Goal: Task Accomplishment & Management: Complete application form

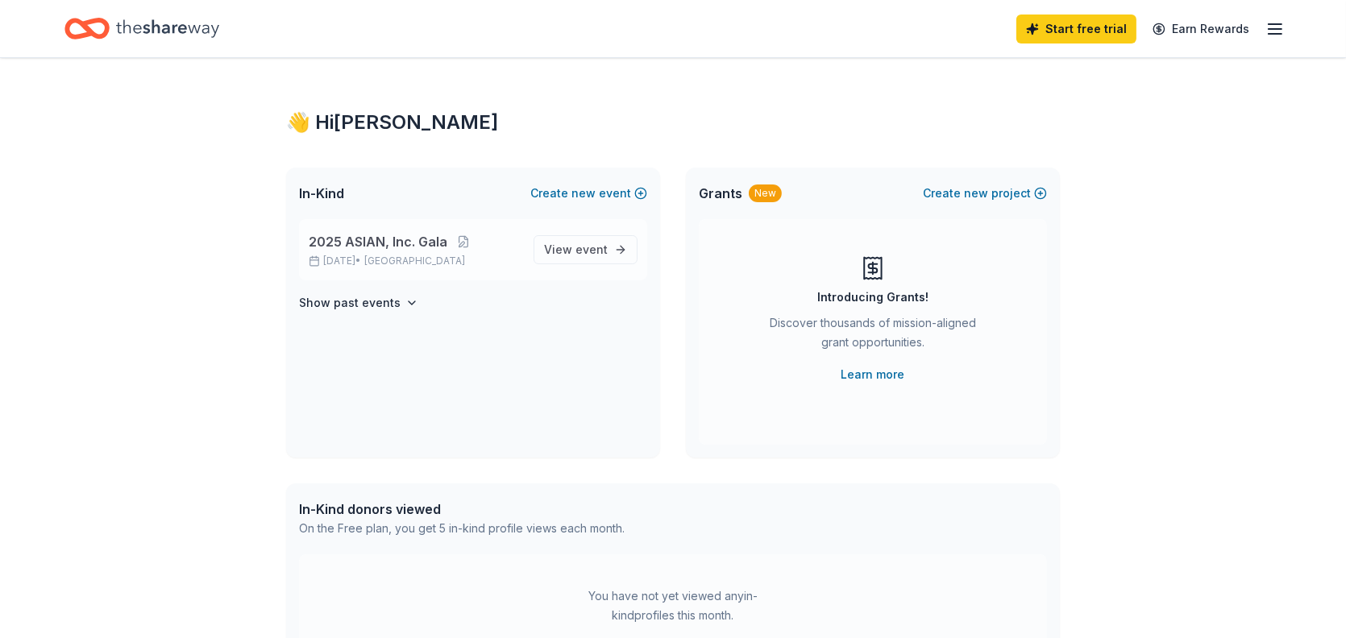
click at [404, 238] on span "2025 ASIAN, Inc. Gala" at bounding box center [378, 241] width 139 height 19
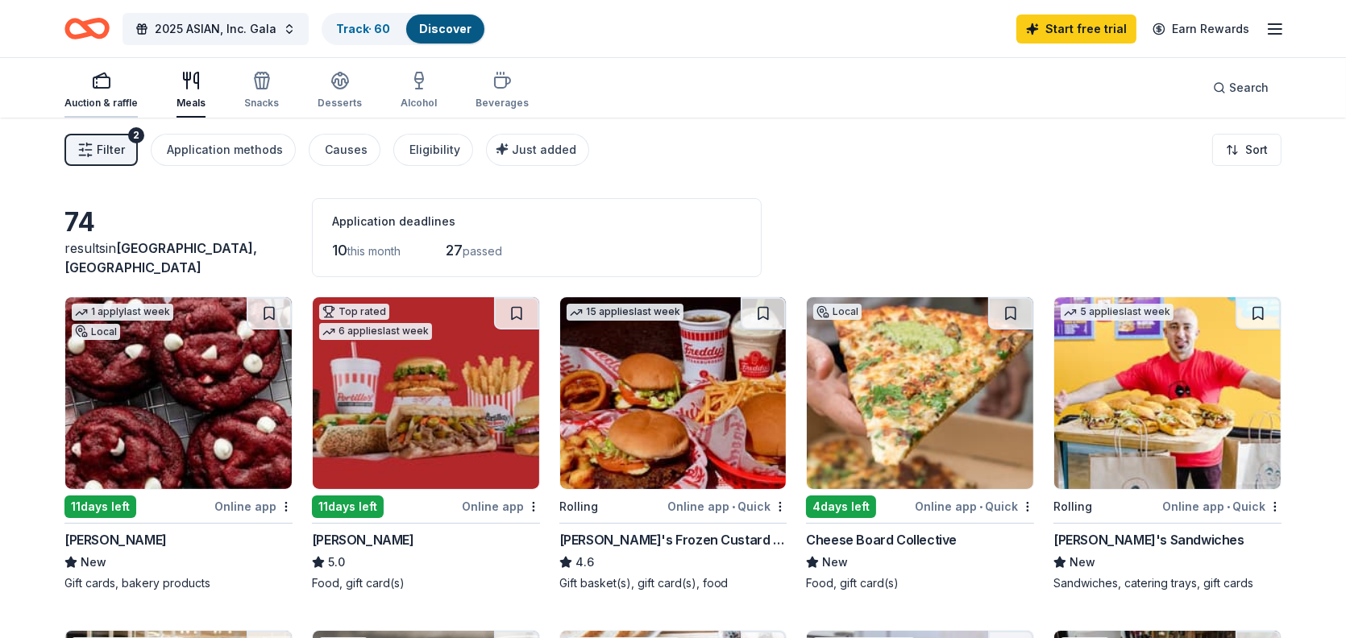
click at [109, 90] on div "Auction & raffle" at bounding box center [100, 90] width 73 height 39
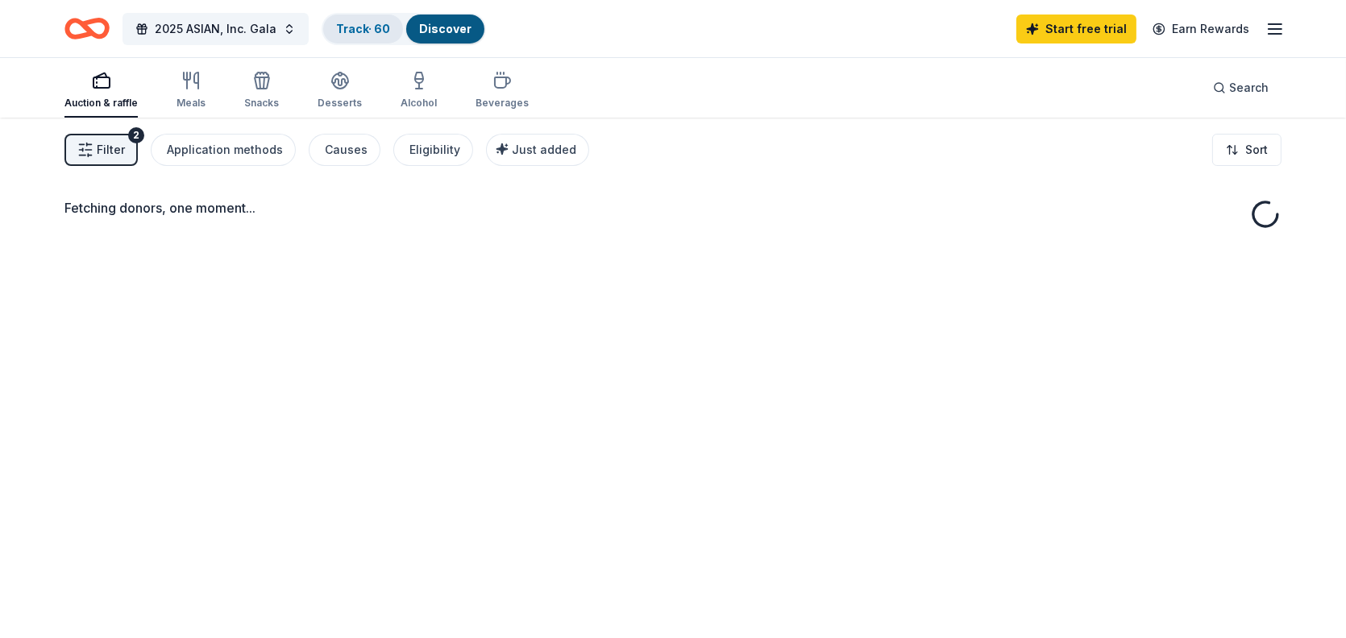
click at [382, 23] on link "Track · 60" at bounding box center [363, 29] width 54 height 14
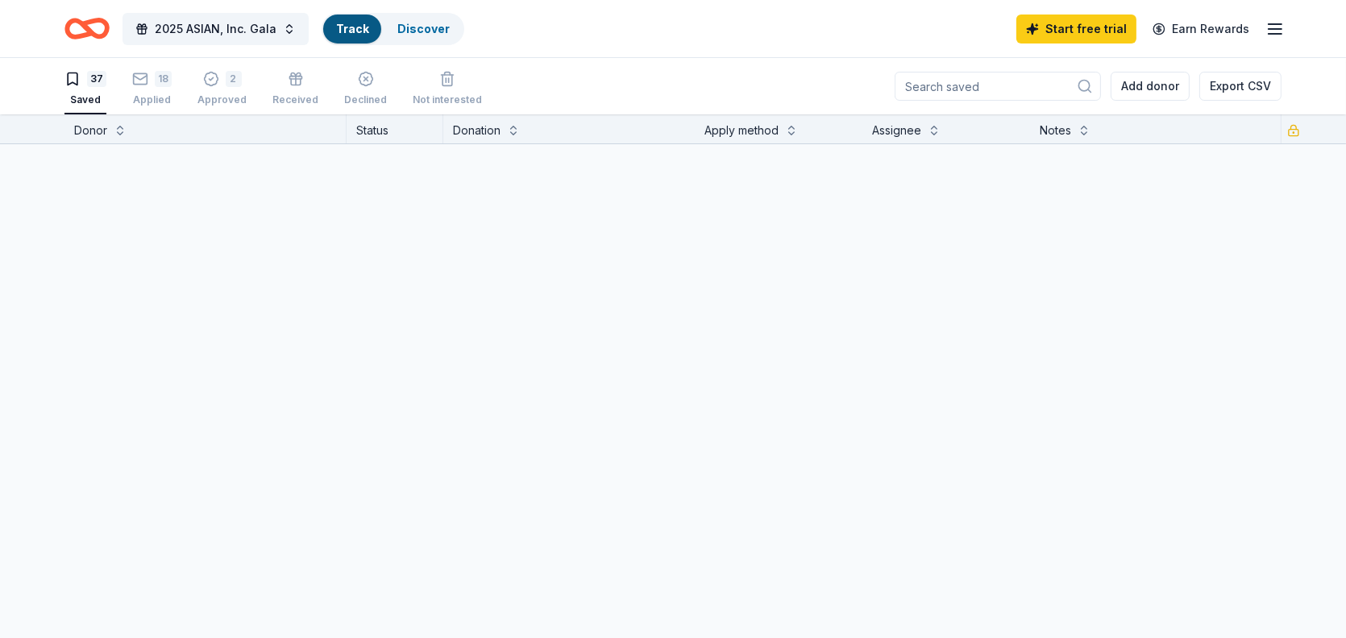
click at [361, 25] on link "Track" at bounding box center [352, 29] width 32 height 14
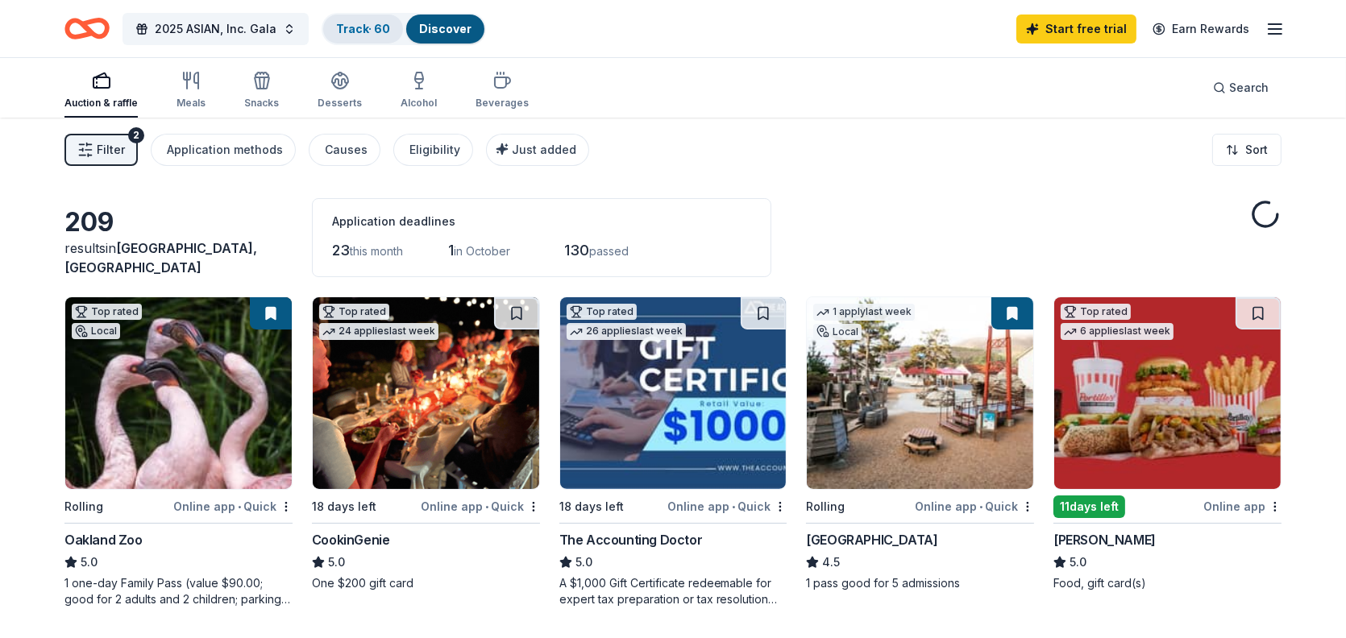
click at [352, 36] on div "Track · 60" at bounding box center [363, 29] width 80 height 29
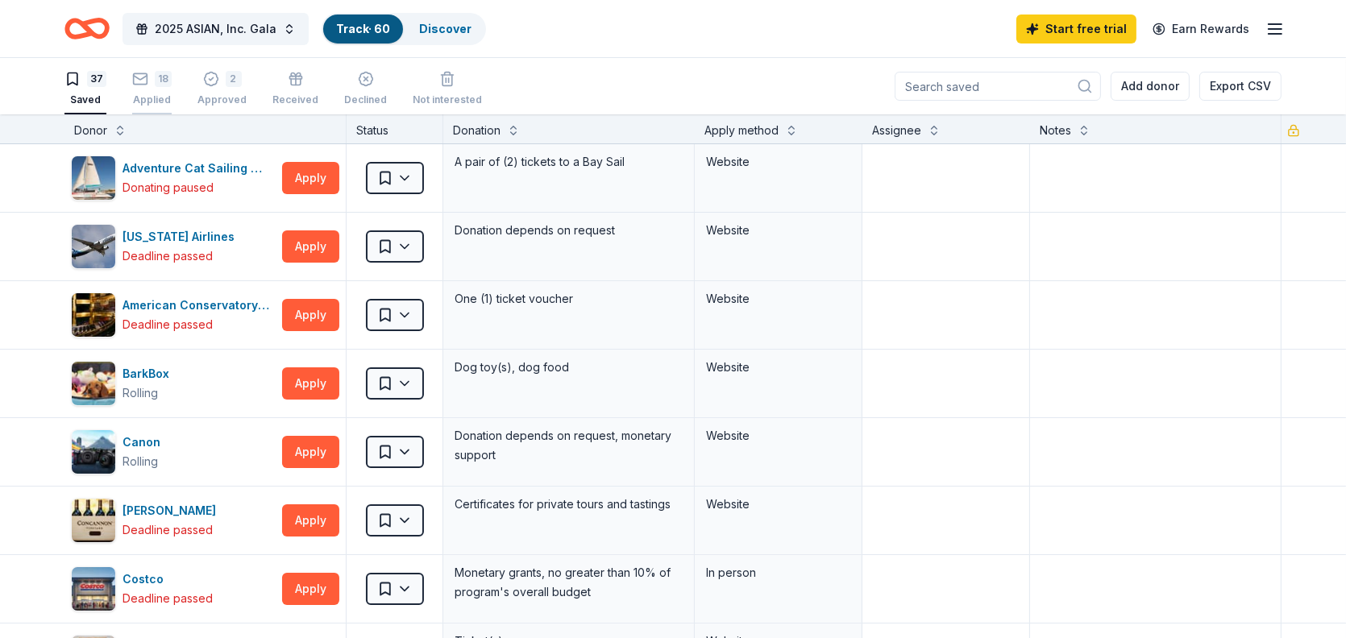
click at [148, 89] on div "18 Applied" at bounding box center [151, 88] width 39 height 35
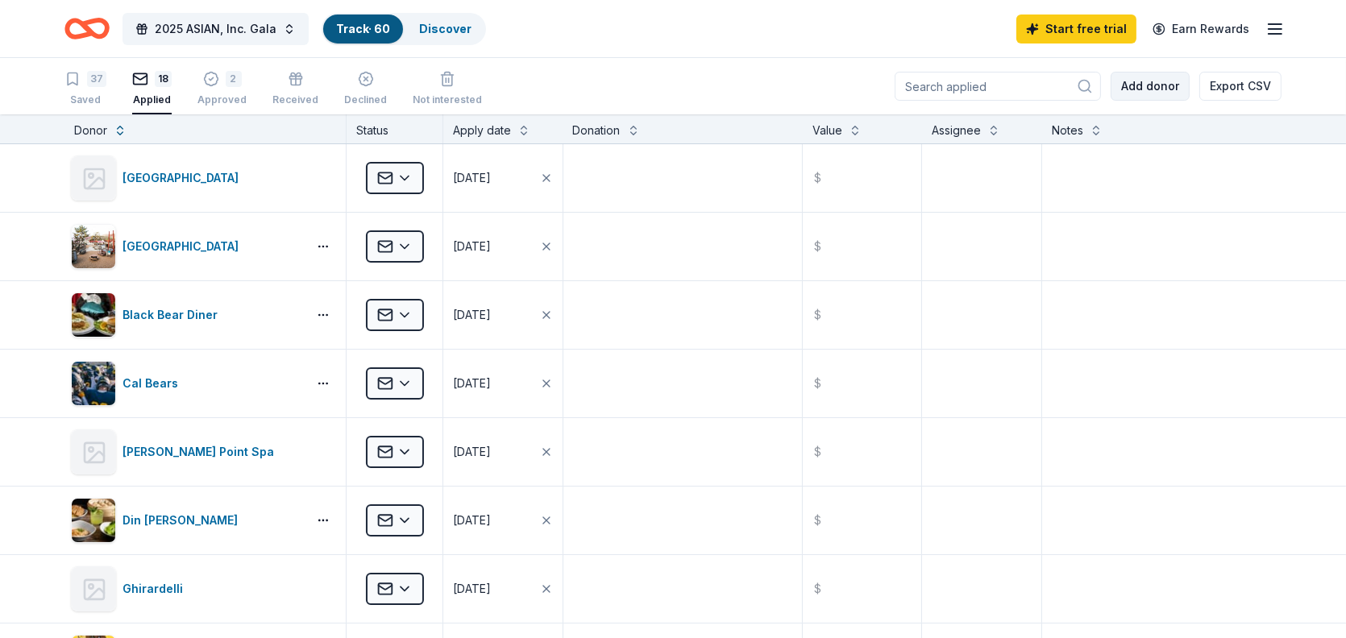
click at [1153, 85] on button "Add donor" at bounding box center [1150, 86] width 79 height 29
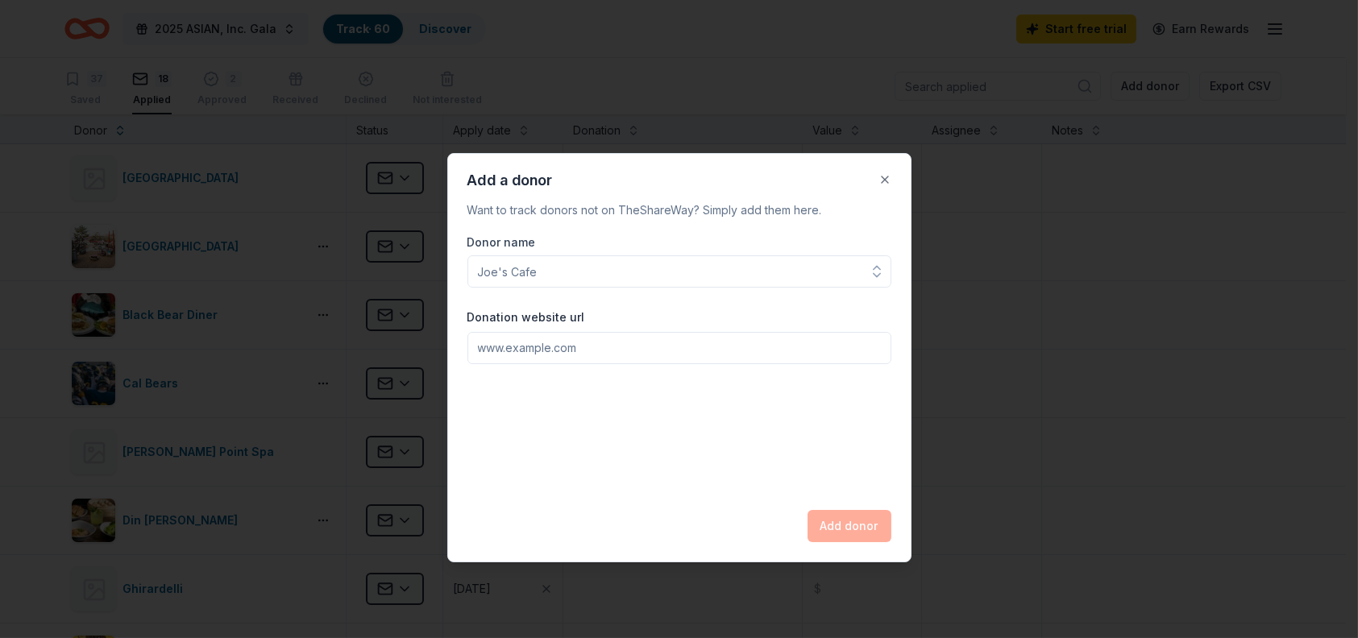
click at [547, 351] on input "Donation website url" at bounding box center [680, 348] width 424 height 32
paste input "[URL][DOMAIN_NAME]"
type input "[URL][DOMAIN_NAME]"
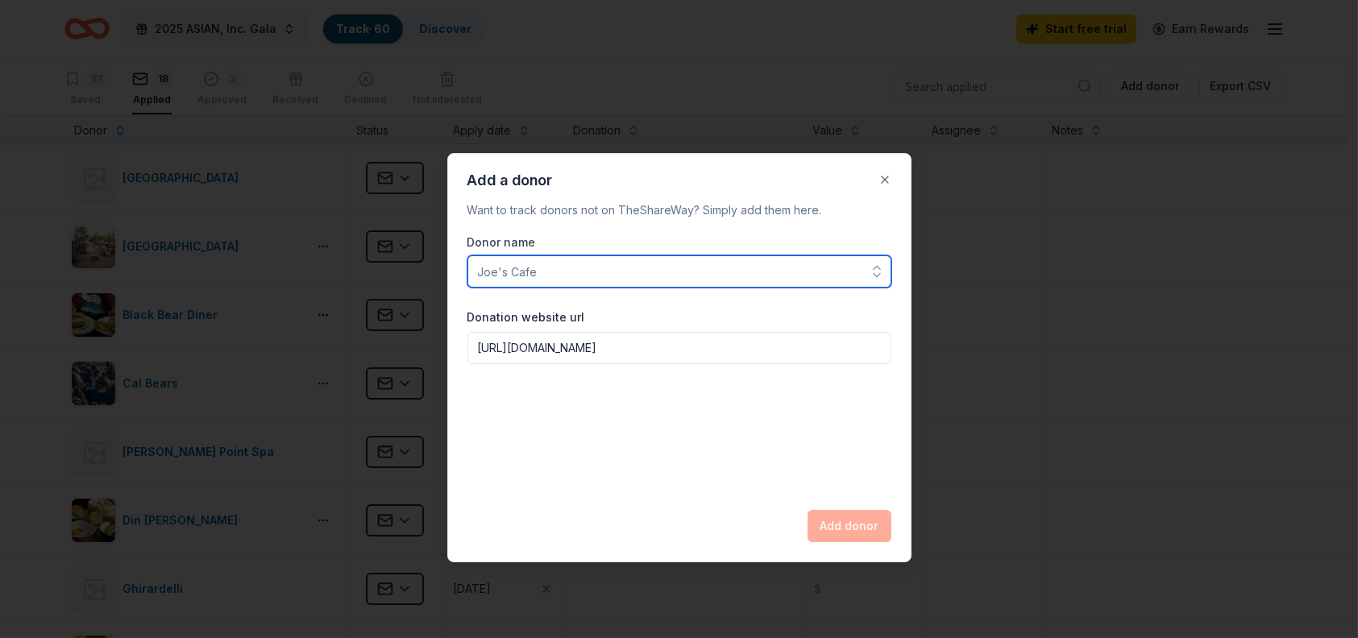
click at [528, 272] on input "Donor name" at bounding box center [680, 272] width 424 height 32
type input "Moshika Beauty"
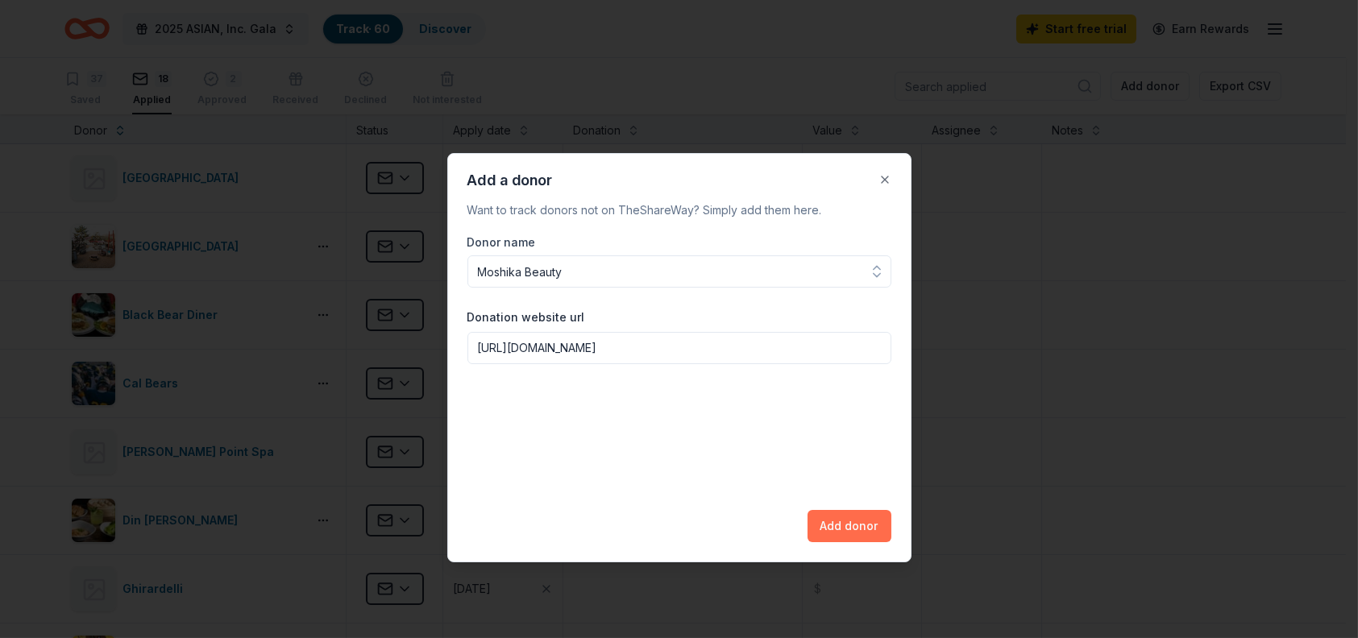
click at [854, 530] on button "Add donor" at bounding box center [850, 526] width 84 height 32
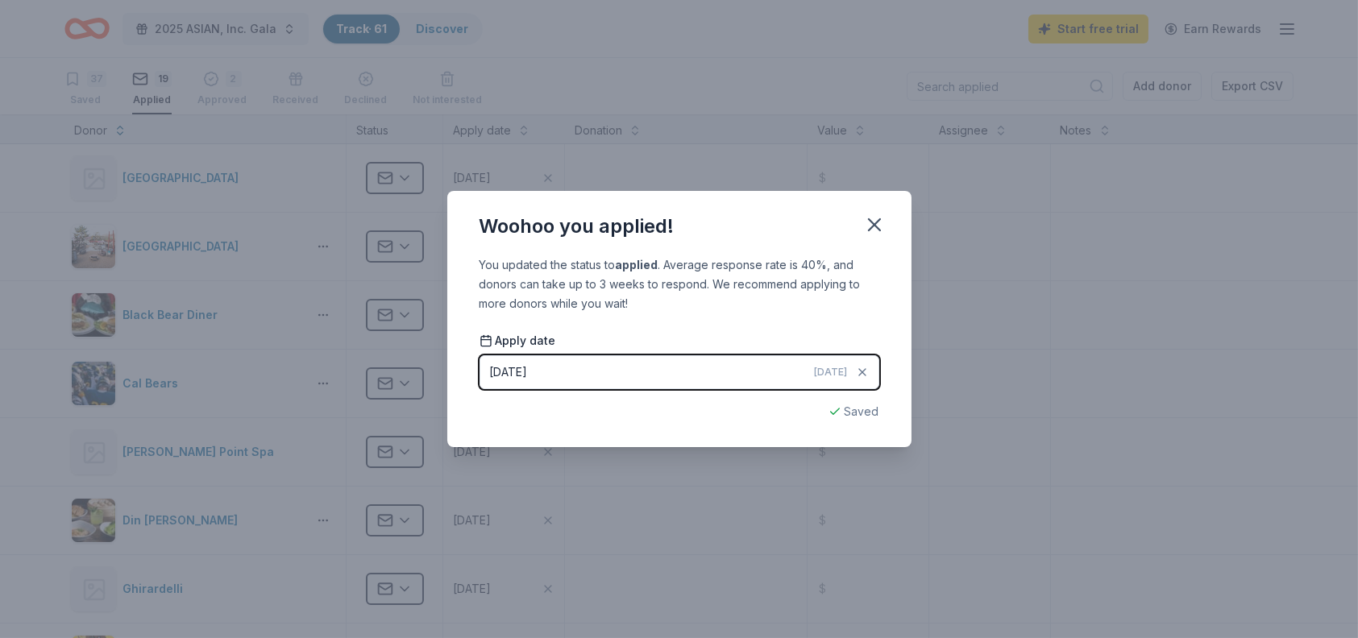
click at [800, 64] on div "Woohoo you applied! You updated the status to applied . Average response rate i…" at bounding box center [679, 319] width 1358 height 638
click at [877, 222] on icon "button" at bounding box center [874, 224] width 11 height 11
